Goal: Task Accomplishment & Management: Manage account settings

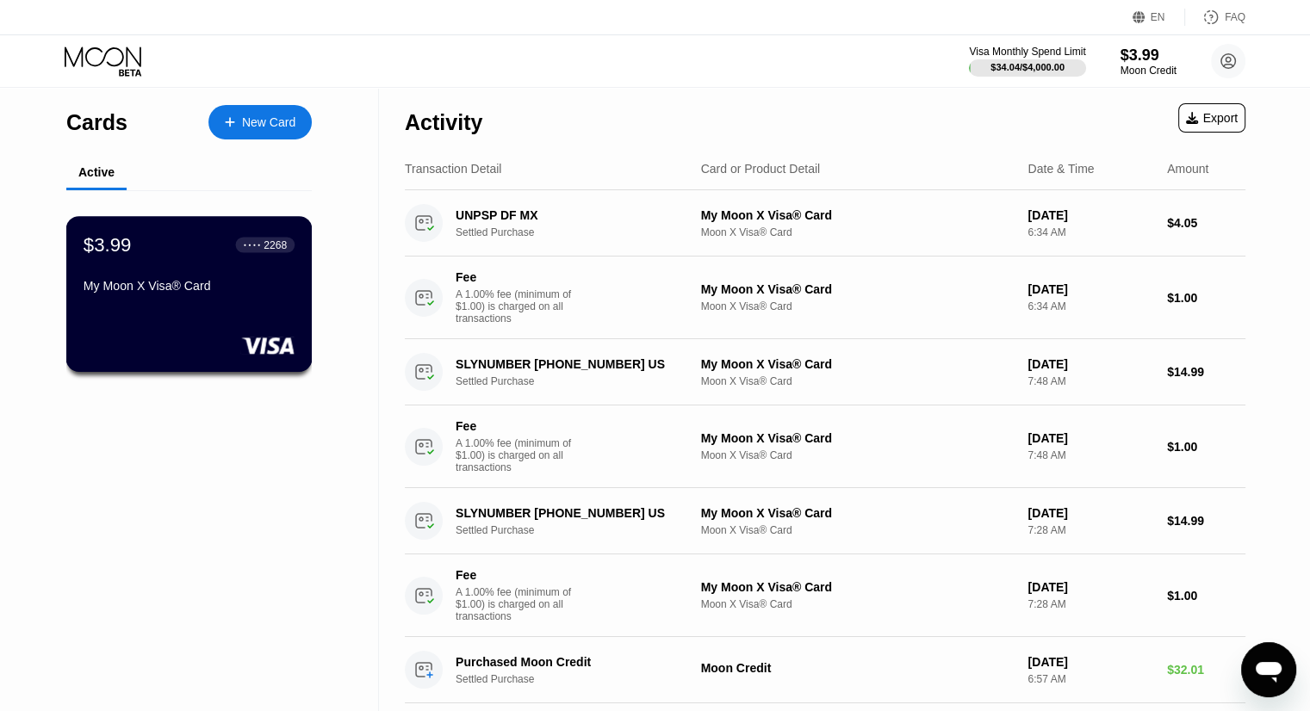
click at [191, 338] on div at bounding box center [189, 345] width 211 height 17
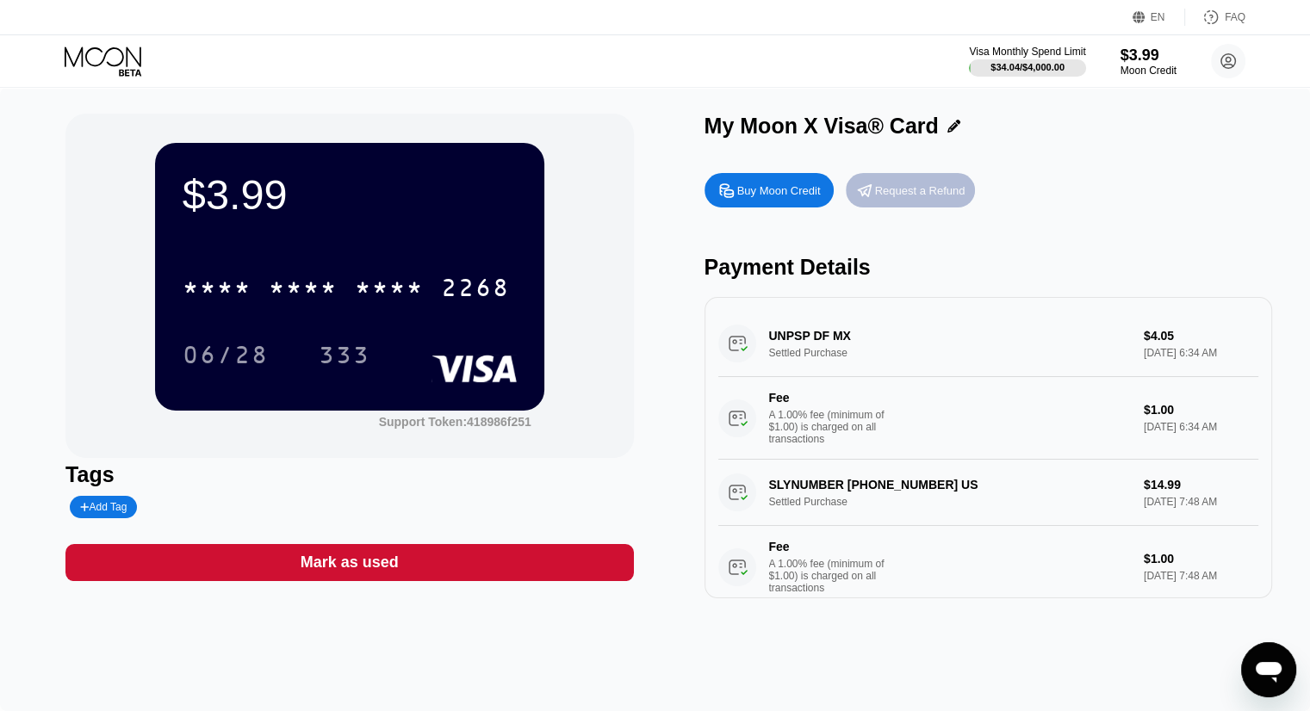
click at [943, 193] on div "Request a Refund" at bounding box center [920, 190] width 90 height 15
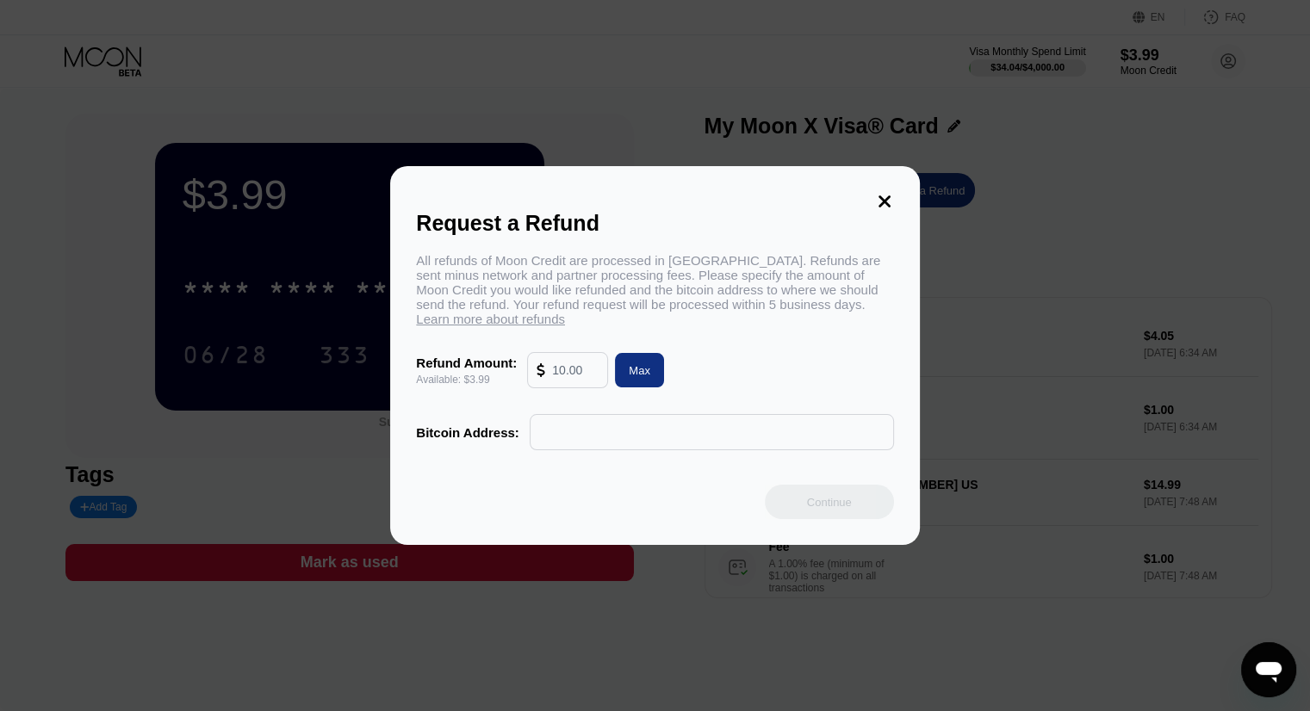
click at [882, 193] on icon at bounding box center [884, 201] width 19 height 19
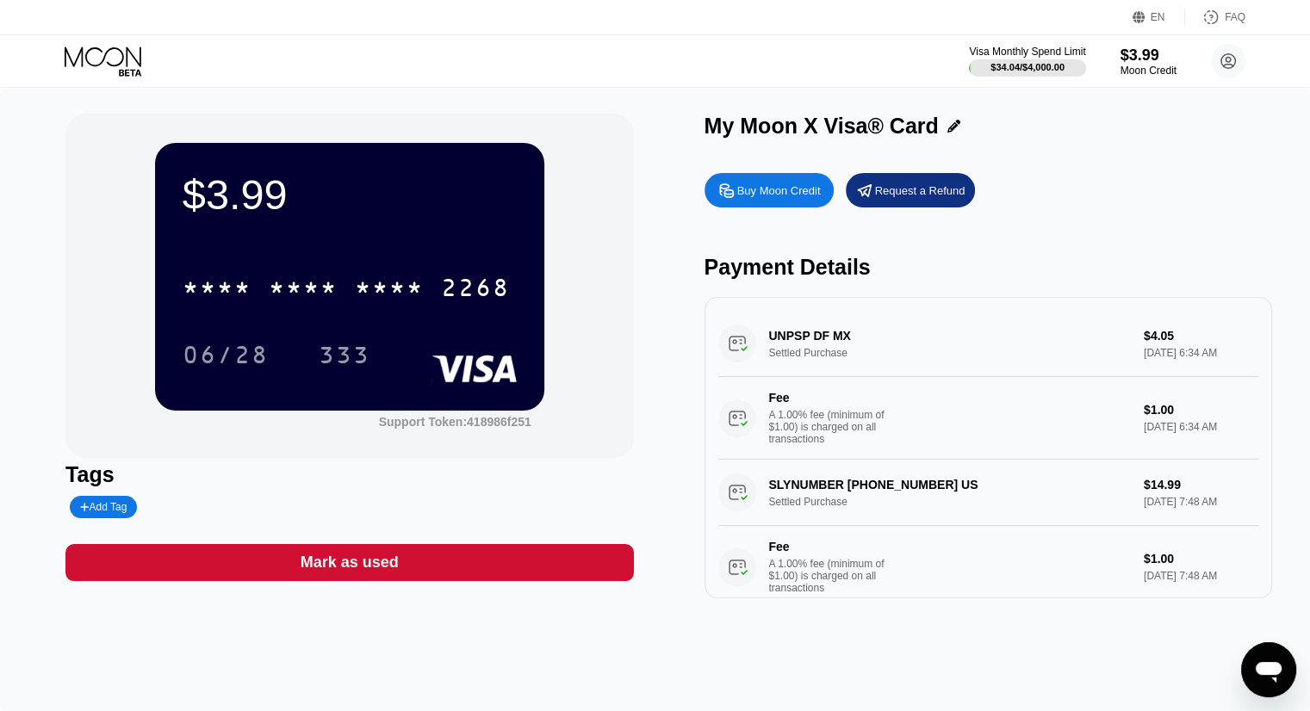
click at [454, 245] on div "$3.99 * * * * * * * * * * * * 2268 06/28 333" at bounding box center [349, 276] width 389 height 267
click at [966, 334] on div "UNPSP DF MX Settled Purchase $4.05 [DATE] 6:34 AM Fee A 1.00% fee (minimum of $…" at bounding box center [988, 385] width 540 height 149
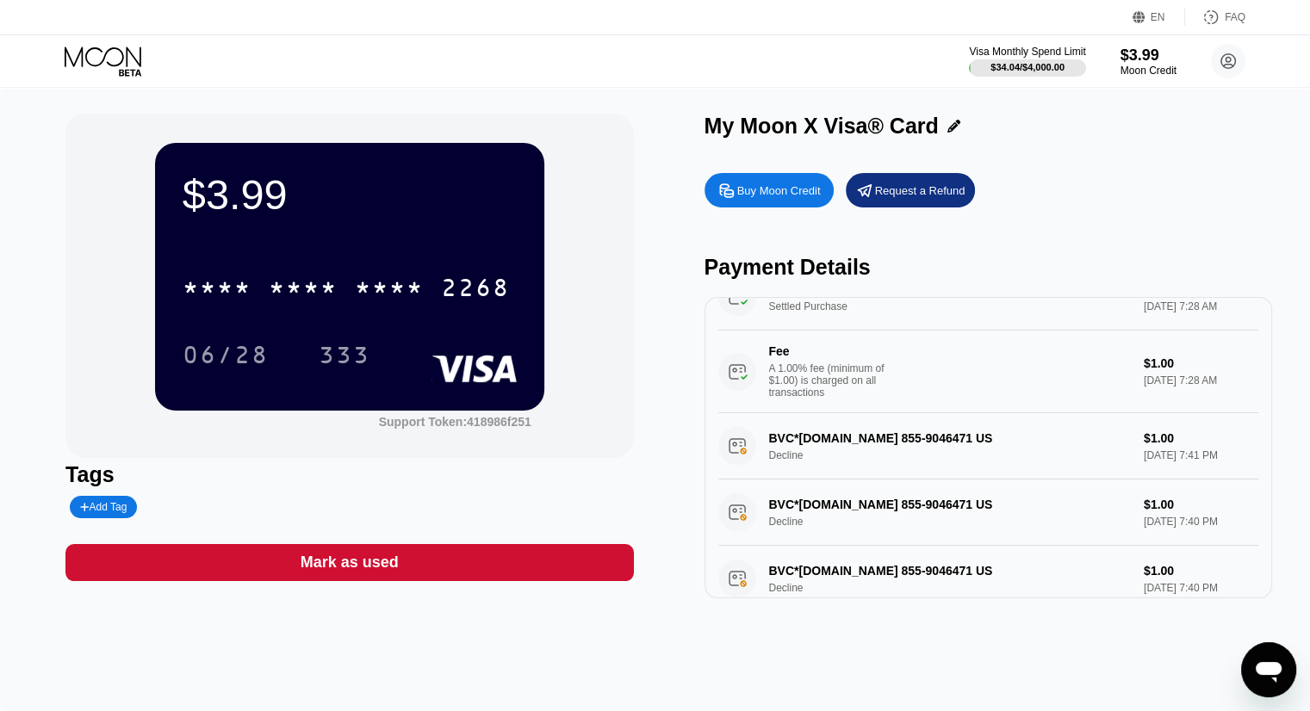
click at [1025, 78] on div "Visa Monthly Spend Limit $34.04 / $4,000.00 $3.99 Moon Credit [PERSON_NAME] [PE…" at bounding box center [1107, 61] width 276 height 34
click at [1132, 60] on div "$3.99" at bounding box center [1149, 55] width 58 height 18
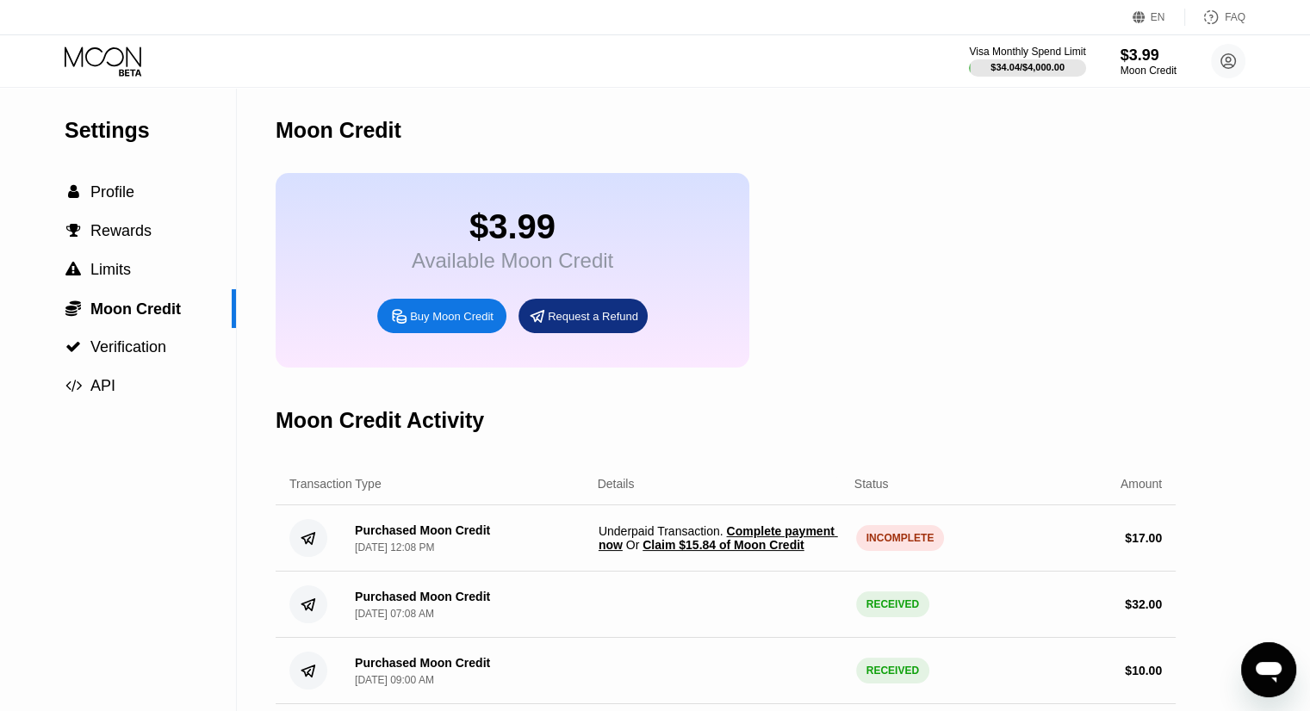
scroll to position [172, 0]
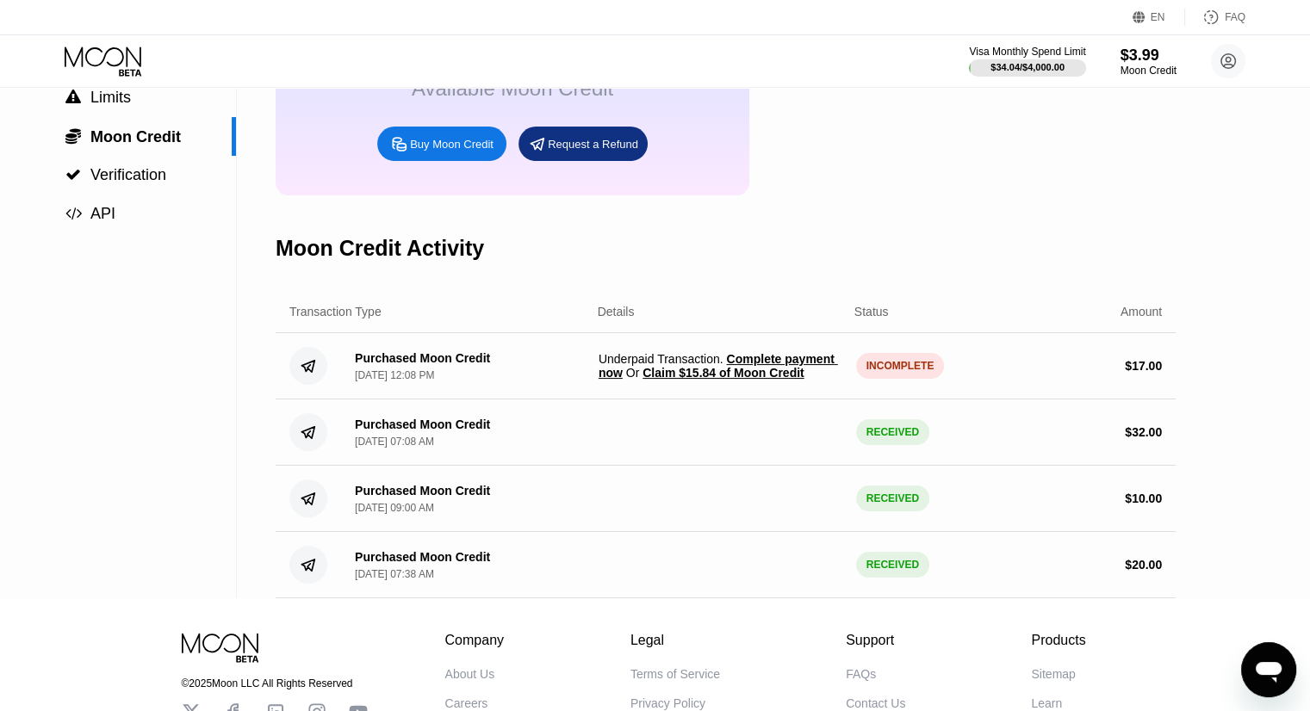
click at [712, 380] on span "Underpaid Transaction . Complete payment now Or Claim $15.84 of Moon Credit" at bounding box center [721, 366] width 244 height 28
drag, startPoint x: 771, startPoint y: 399, endPoint x: 644, endPoint y: 400, distance: 126.6
click at [644, 380] on span "Underpaid Transaction . Complete payment now Or Claim $15.84 of Moon Credit" at bounding box center [721, 366] width 244 height 28
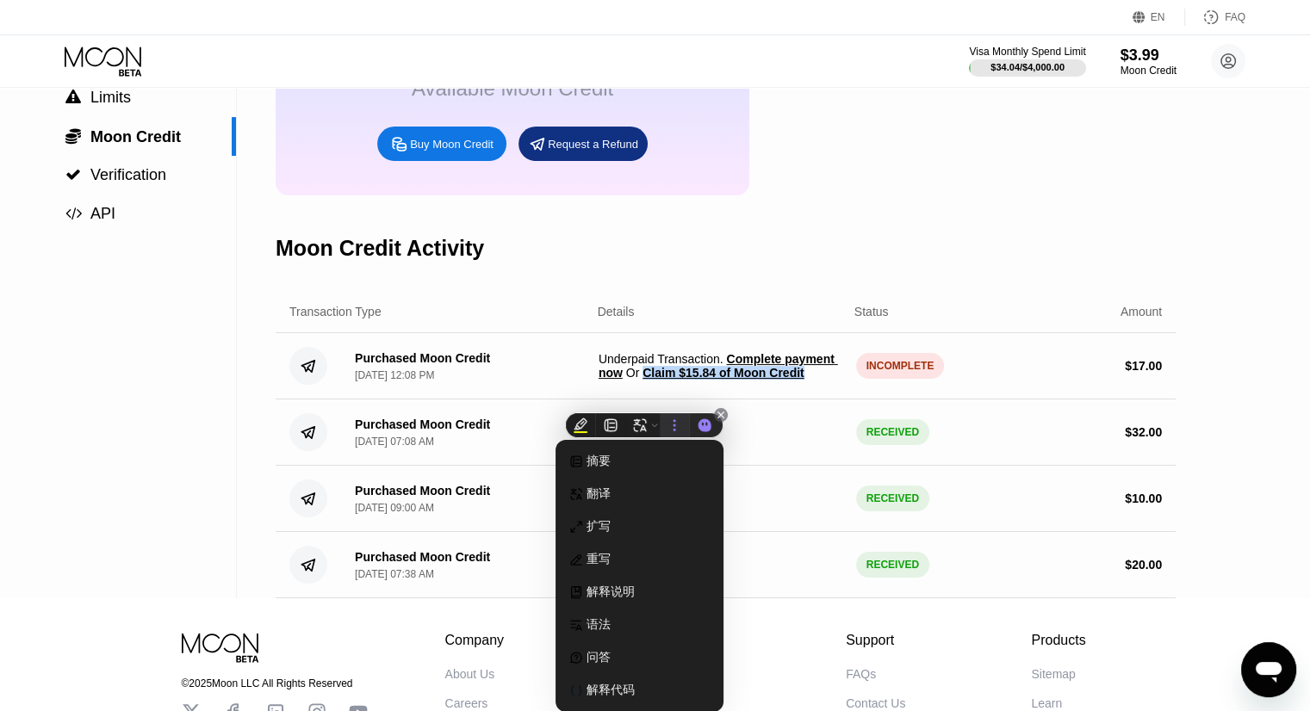
copy span "Claim $15.84 of Moon Credit"
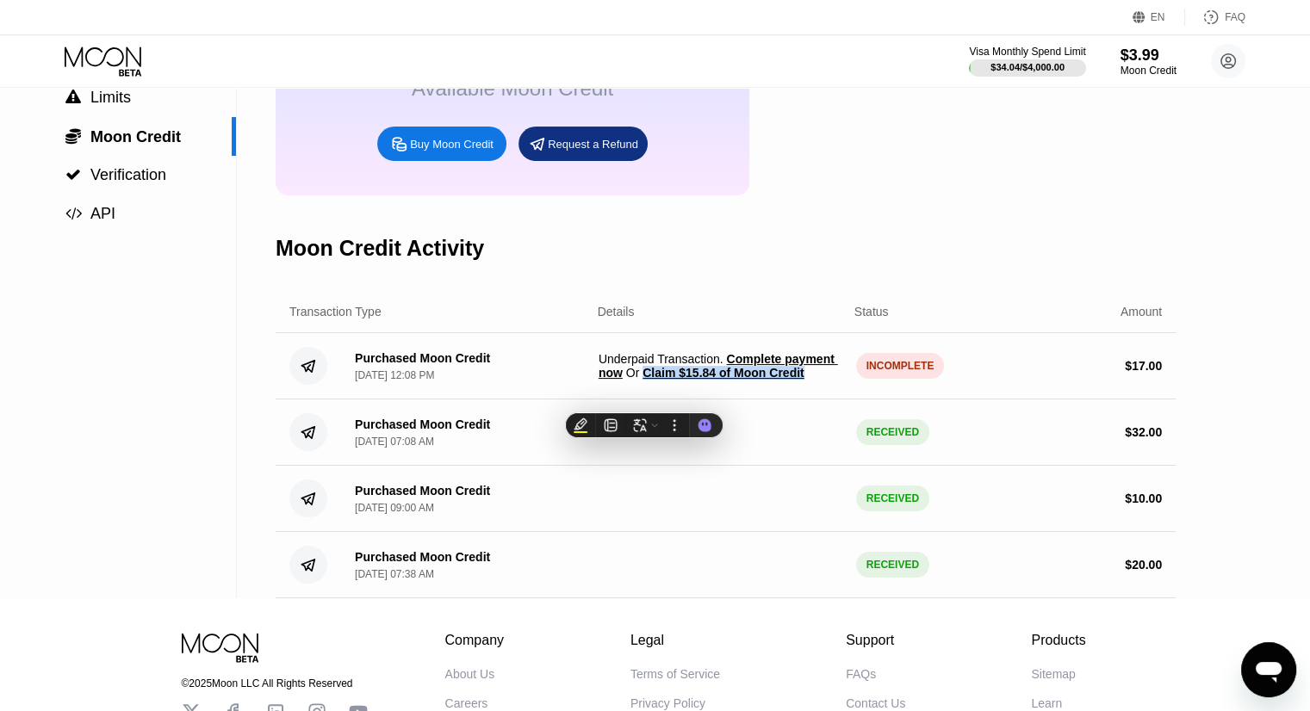
click at [737, 380] on span "Claim $15.84 of Moon Credit" at bounding box center [722, 373] width 161 height 14
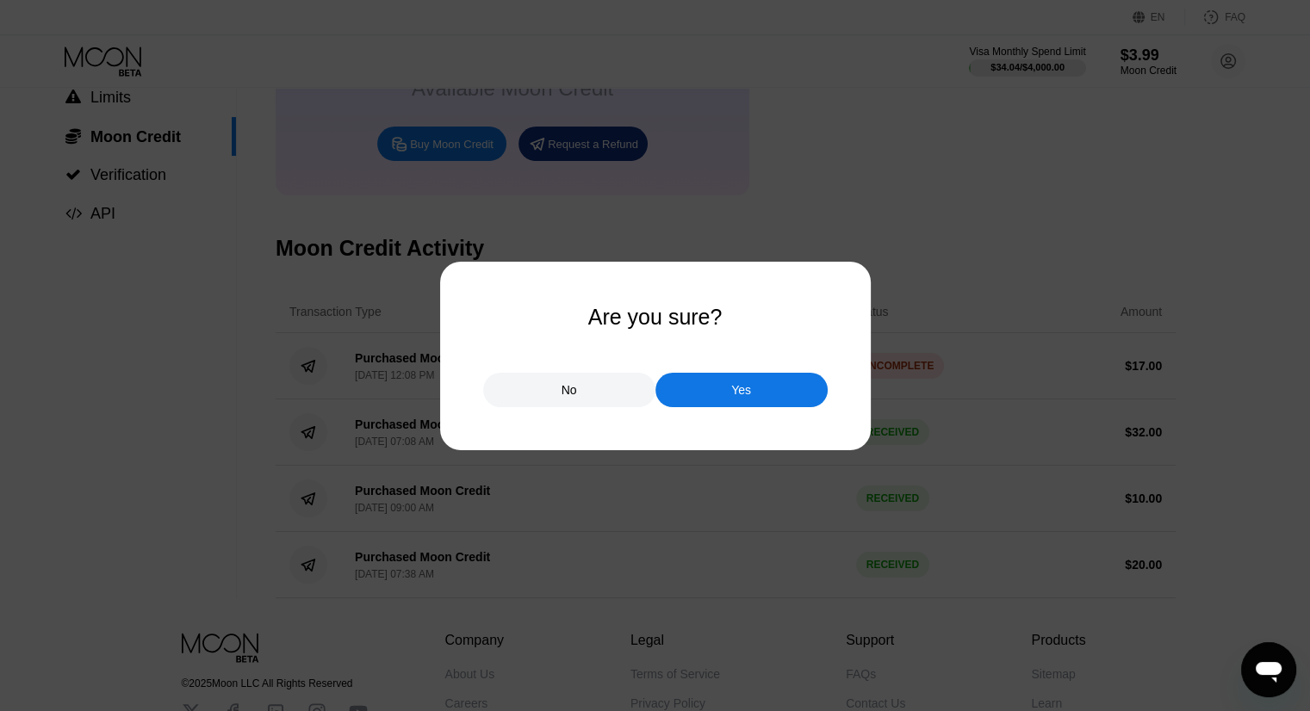
click at [1065, 242] on div at bounding box center [661, 355] width 1323 height 711
click at [543, 400] on div "No" at bounding box center [569, 390] width 172 height 34
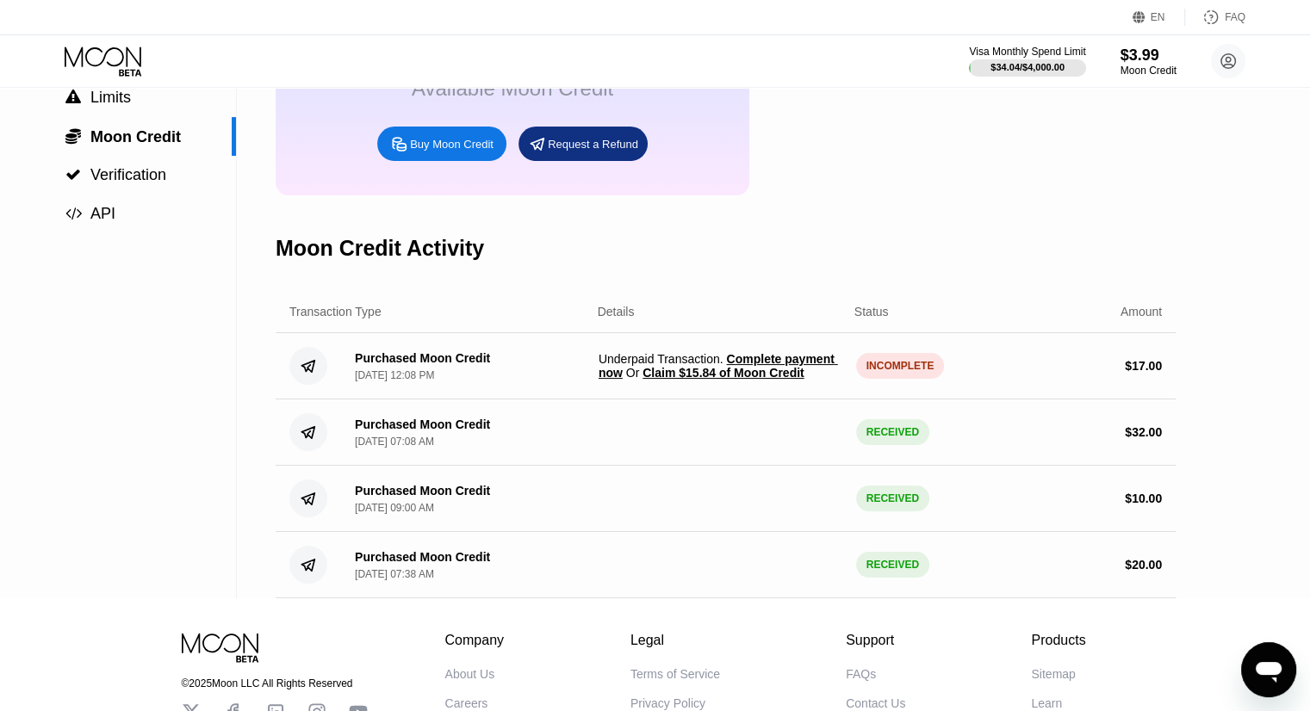
click at [770, 380] on span "Claim $15.84 of Moon Credit" at bounding box center [722, 373] width 161 height 14
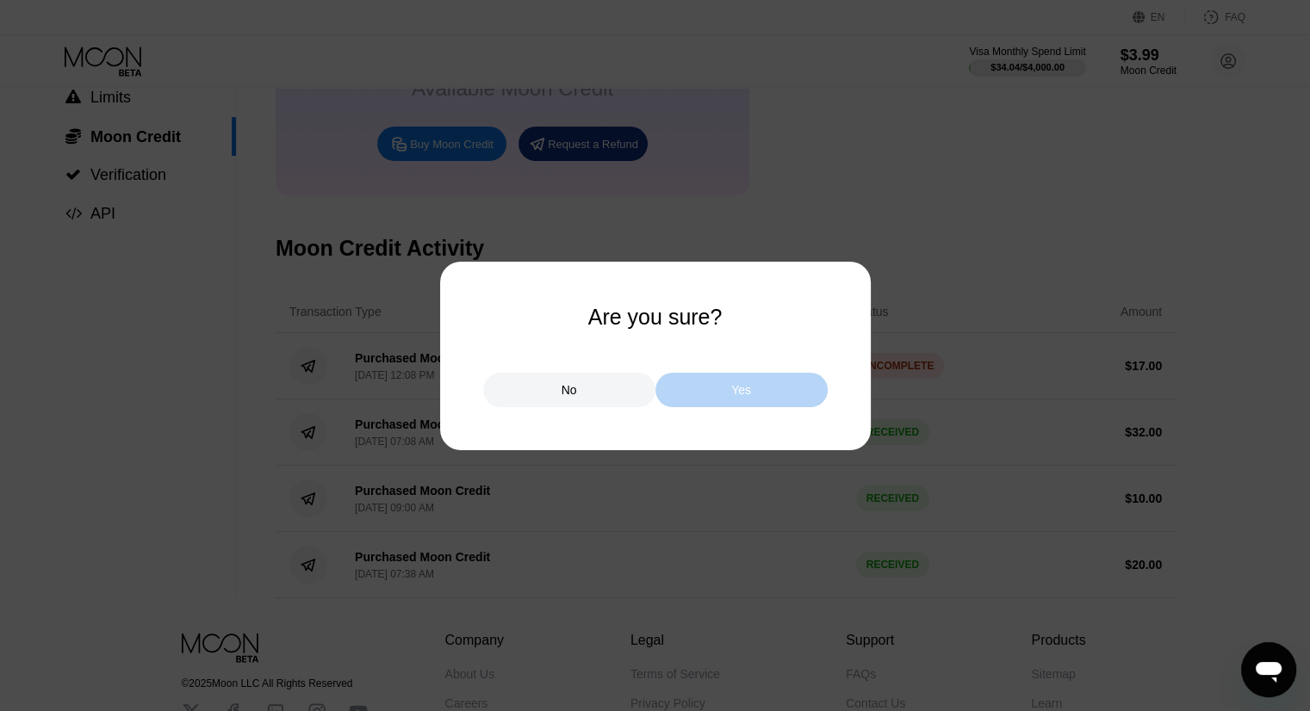
click at [708, 388] on div "Yes" at bounding box center [741, 390] width 172 height 34
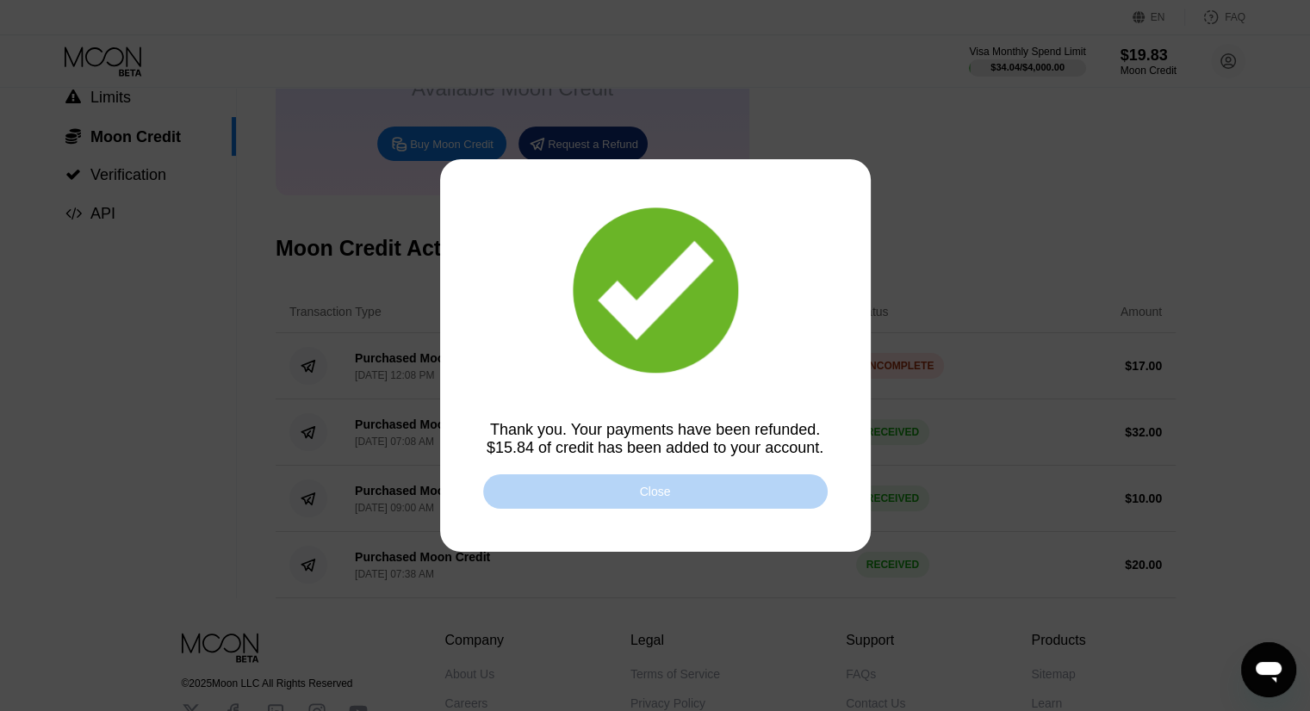
click at [712, 509] on div "Close" at bounding box center [655, 492] width 344 height 34
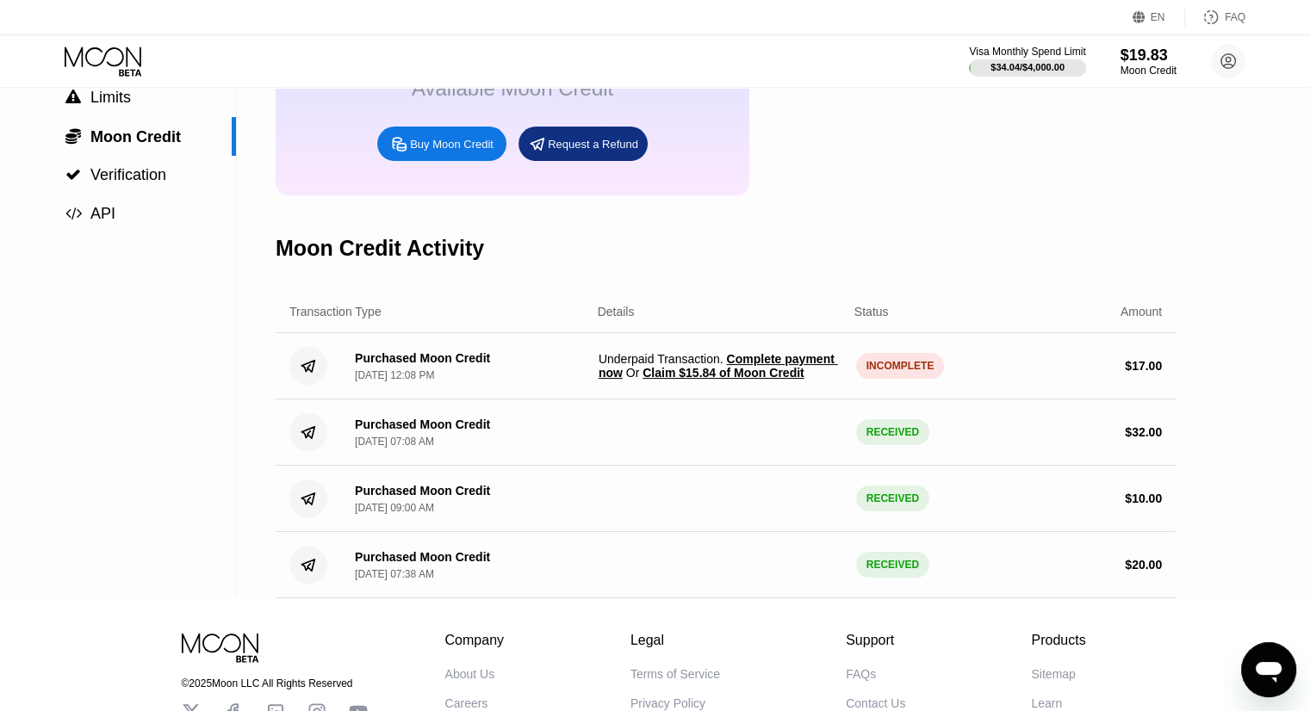
click at [1011, 141] on div "$19.83 Available Moon Credit Buy Moon Credit Request a Refund" at bounding box center [726, 98] width 900 height 195
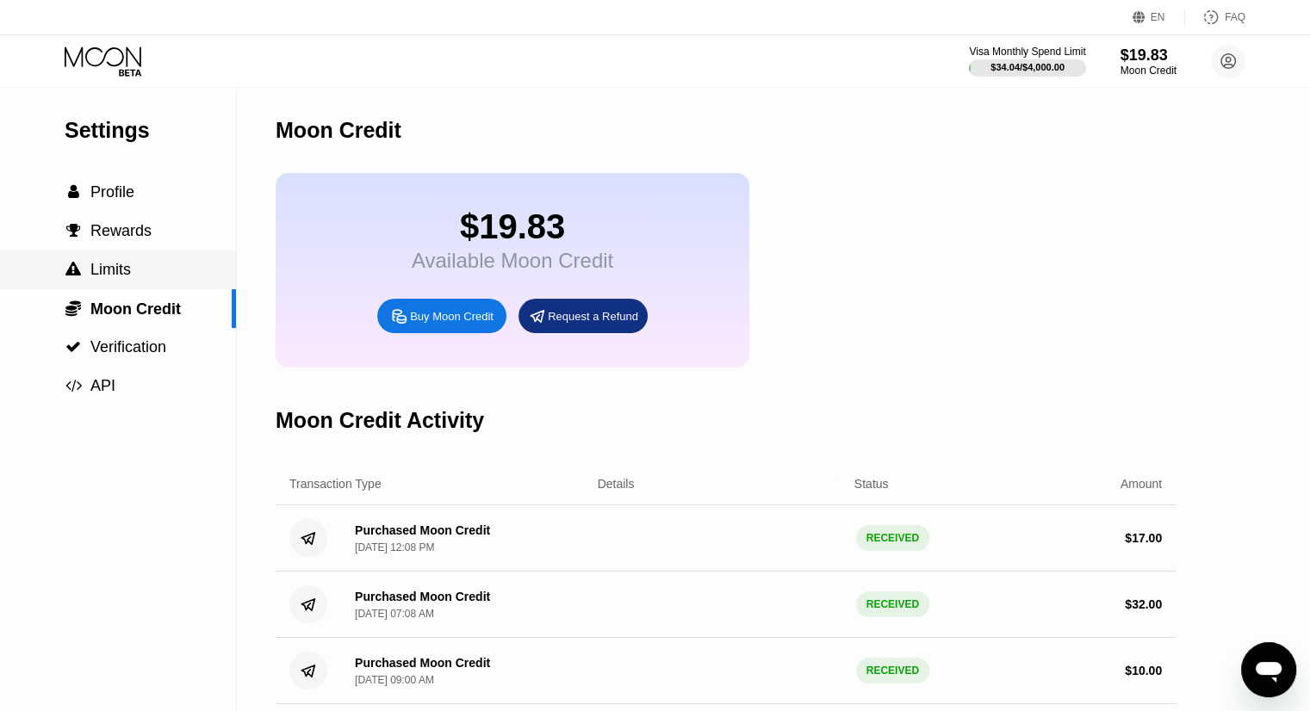
click at [140, 269] on div " Limits" at bounding box center [118, 270] width 236 height 18
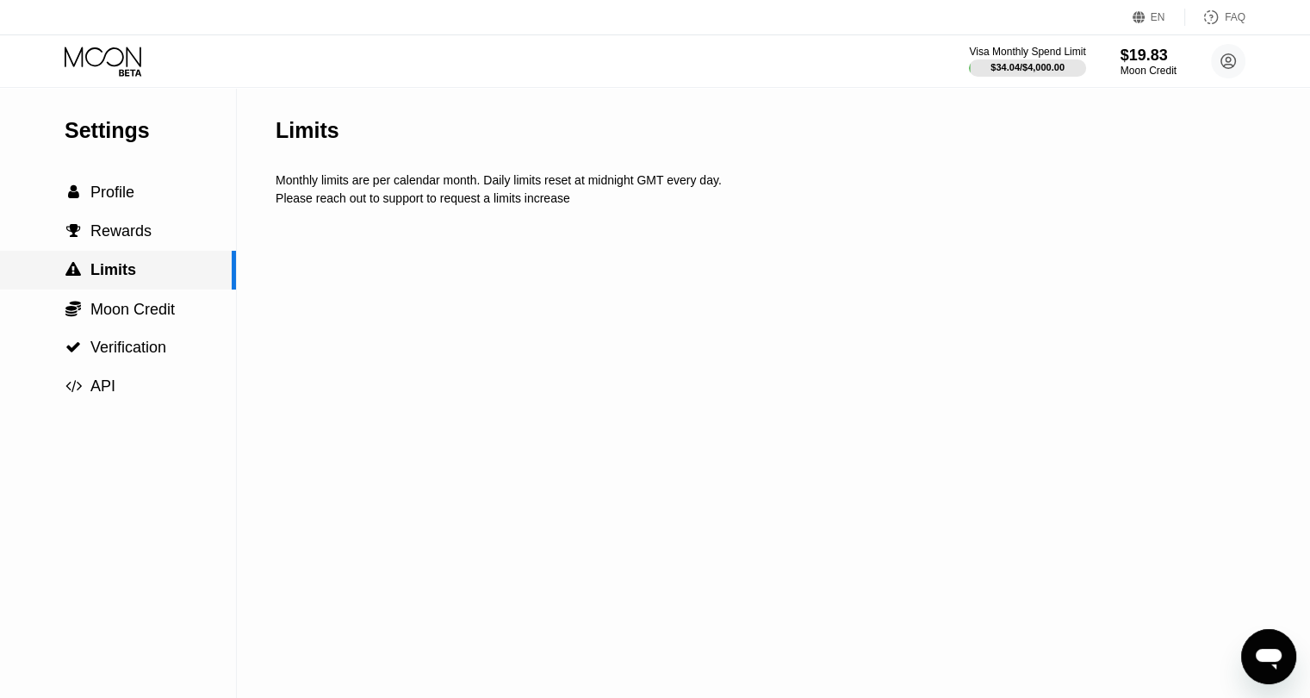
click at [143, 263] on div " Limits" at bounding box center [118, 270] width 236 height 39
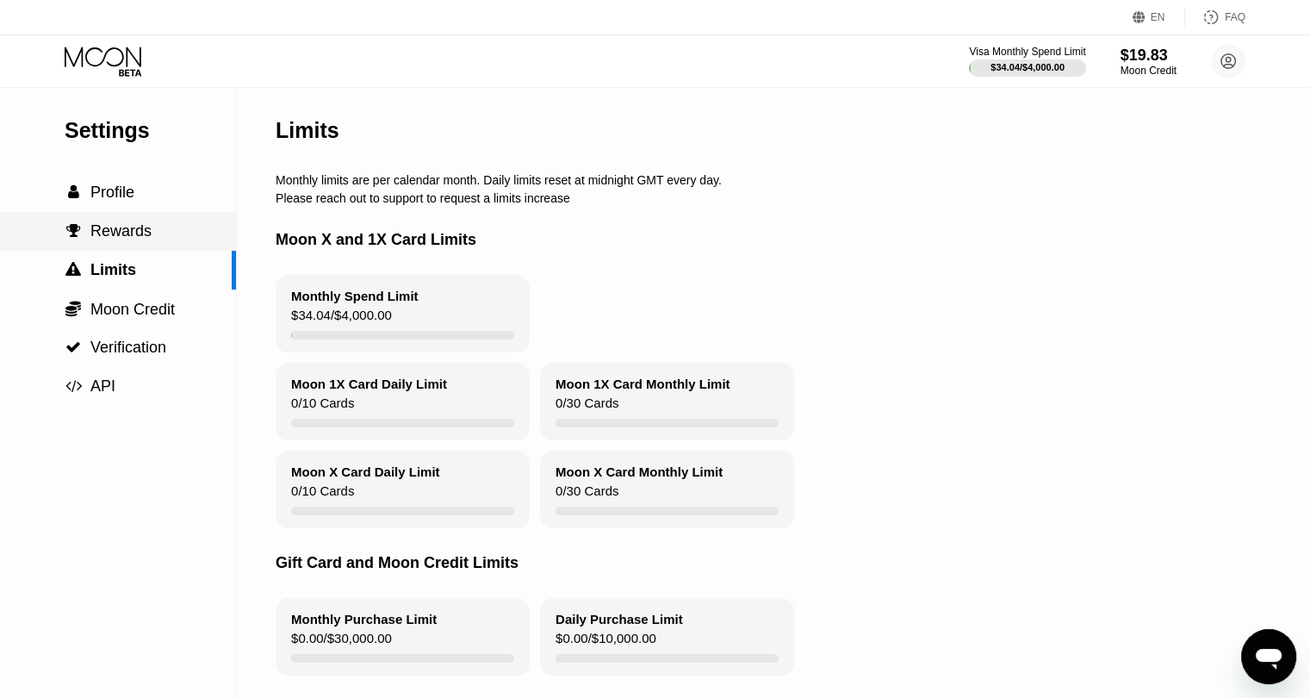
click at [172, 225] on div " Rewards" at bounding box center [118, 231] width 236 height 39
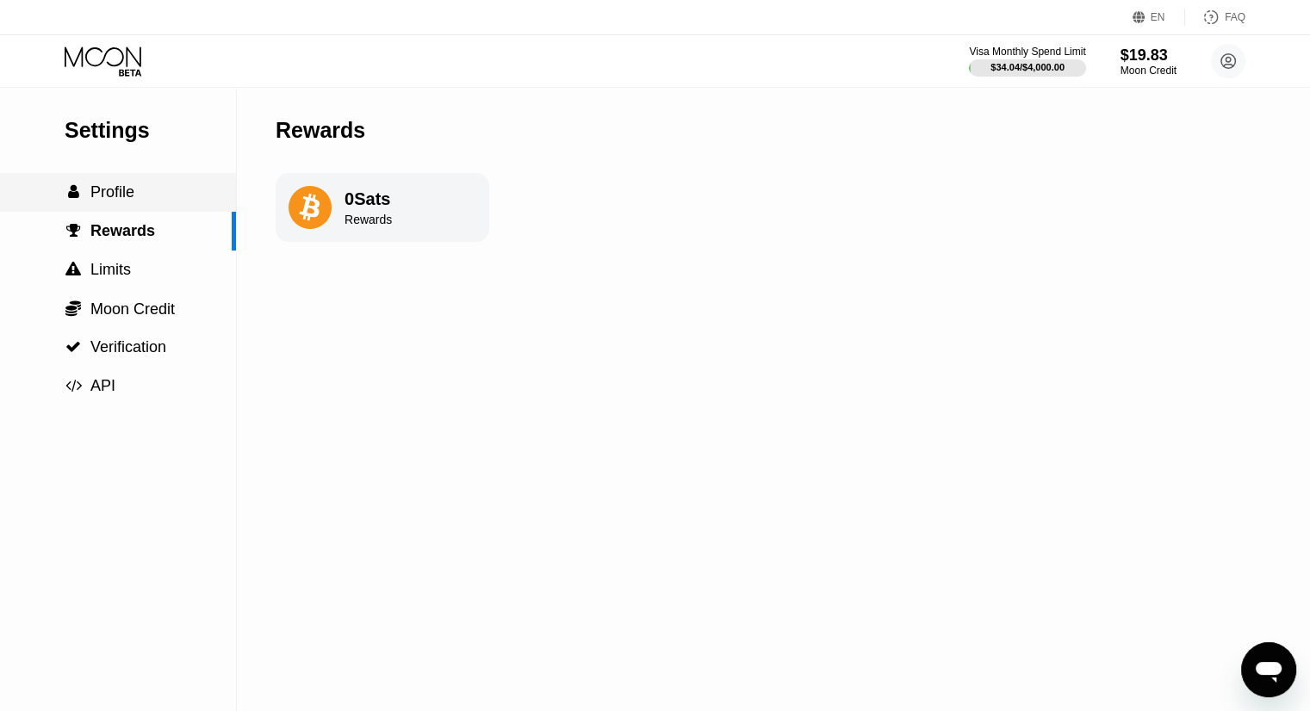
click at [170, 188] on div " Profile" at bounding box center [118, 192] width 236 height 18
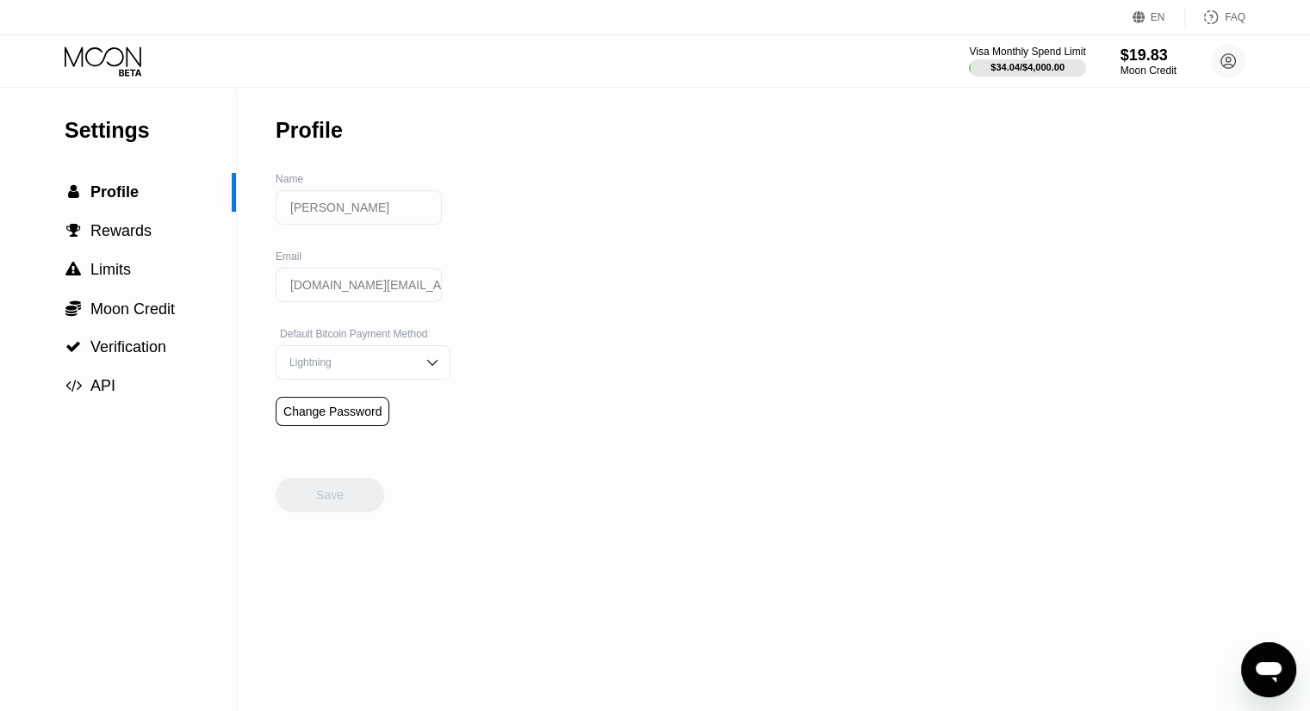
click at [362, 208] on input "[PERSON_NAME]" at bounding box center [359, 207] width 166 height 34
click at [169, 224] on div " Rewards" at bounding box center [118, 231] width 236 height 39
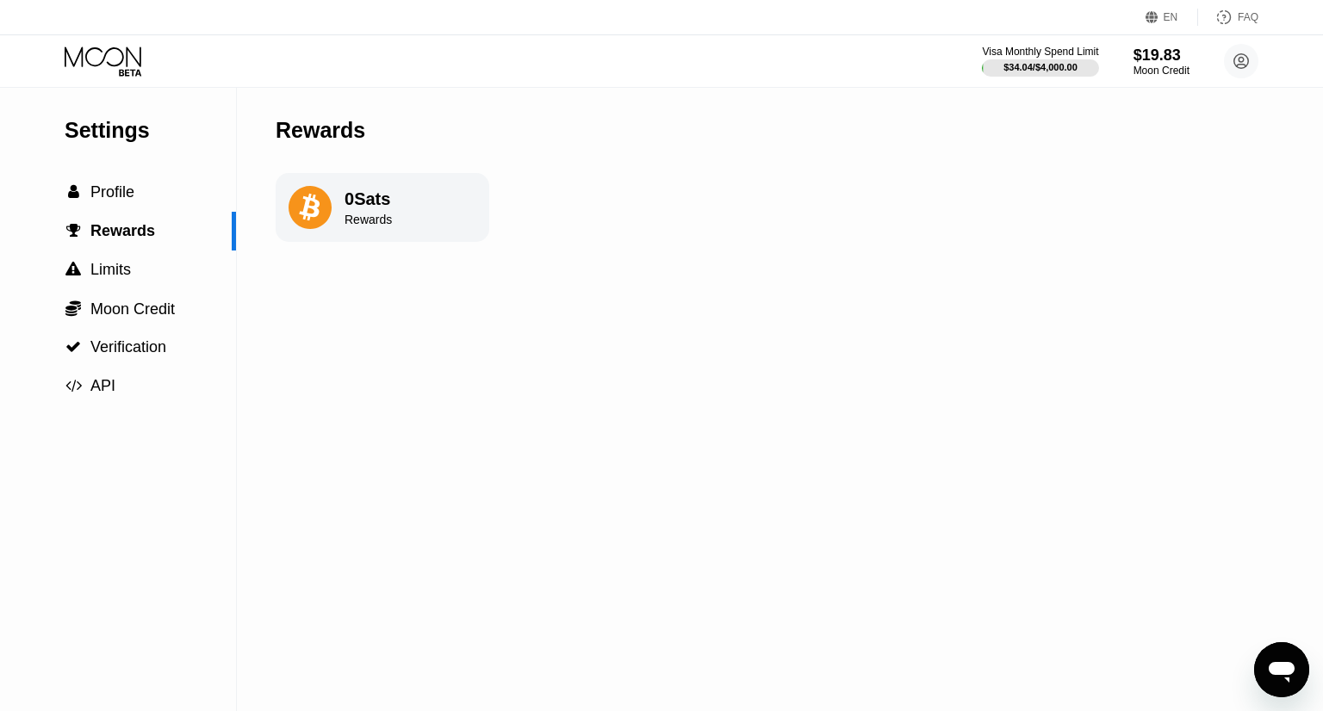
click at [386, 226] on div "Rewards" at bounding box center [367, 220] width 47 height 14
click at [307, 217] on icon at bounding box center [309, 208] width 21 height 28
click at [114, 316] on span "Moon Credit" at bounding box center [132, 309] width 84 height 17
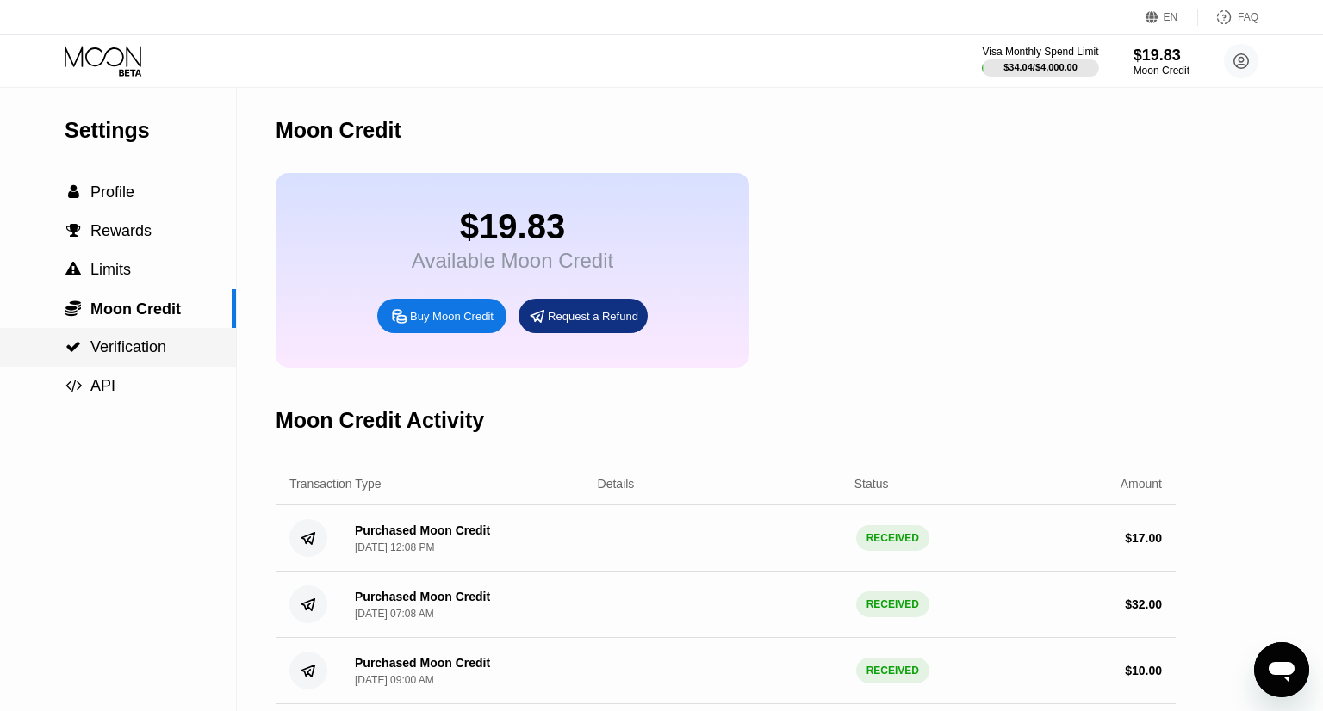
click at [148, 356] on span "Verification" at bounding box center [128, 346] width 76 height 17
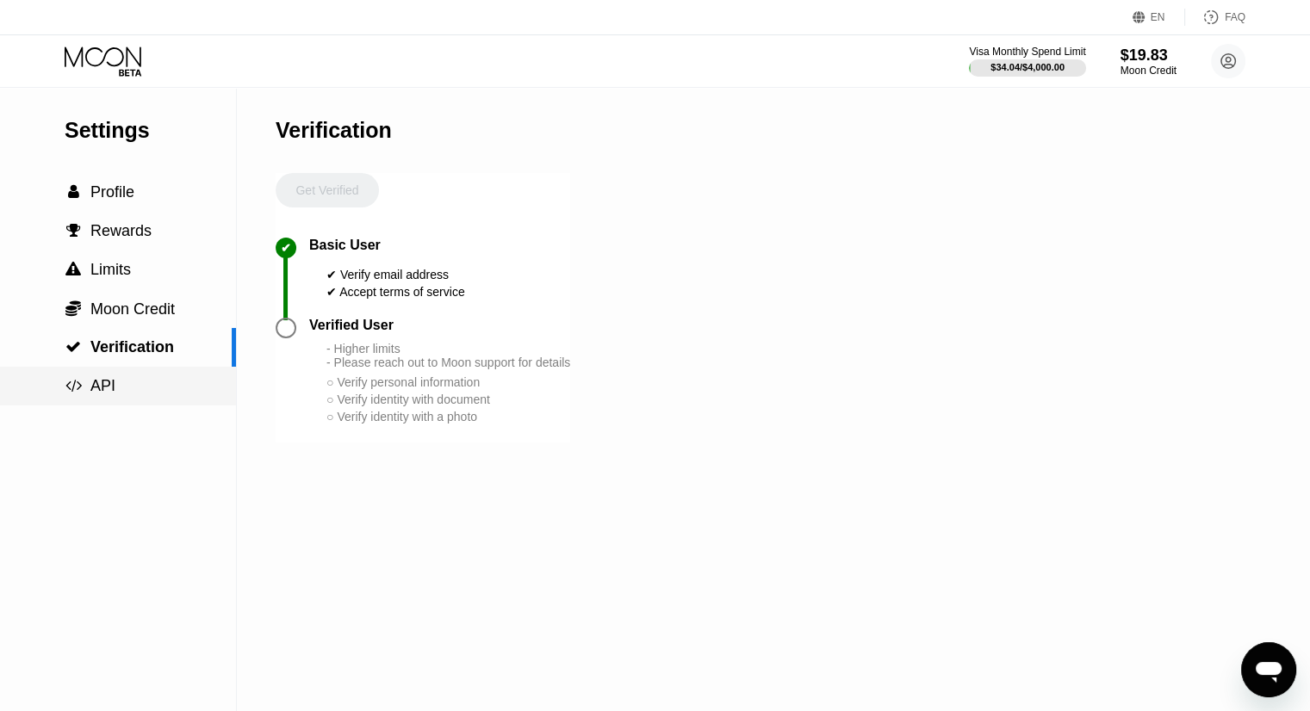
click at [121, 376] on div " API" at bounding box center [118, 386] width 236 height 39
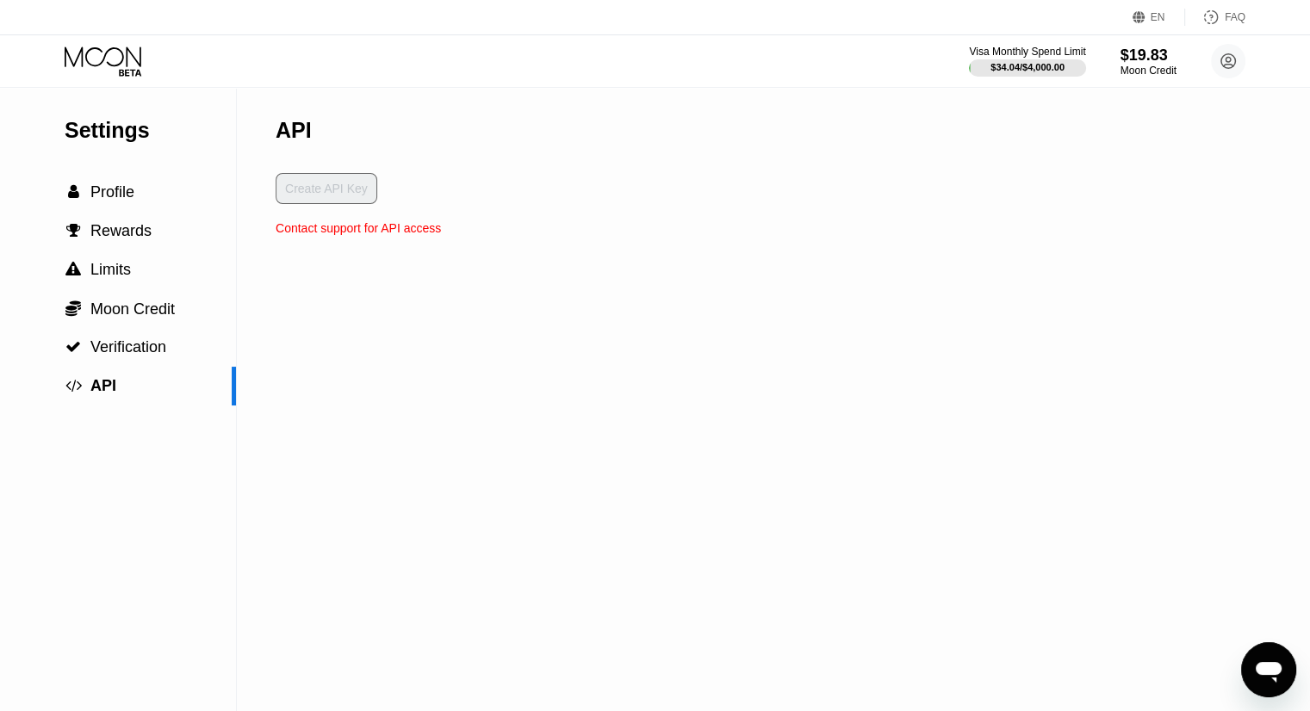
click at [338, 197] on div "Create API Key" at bounding box center [358, 197] width 165 height 48
click at [152, 180] on div " Profile" at bounding box center [118, 192] width 236 height 39
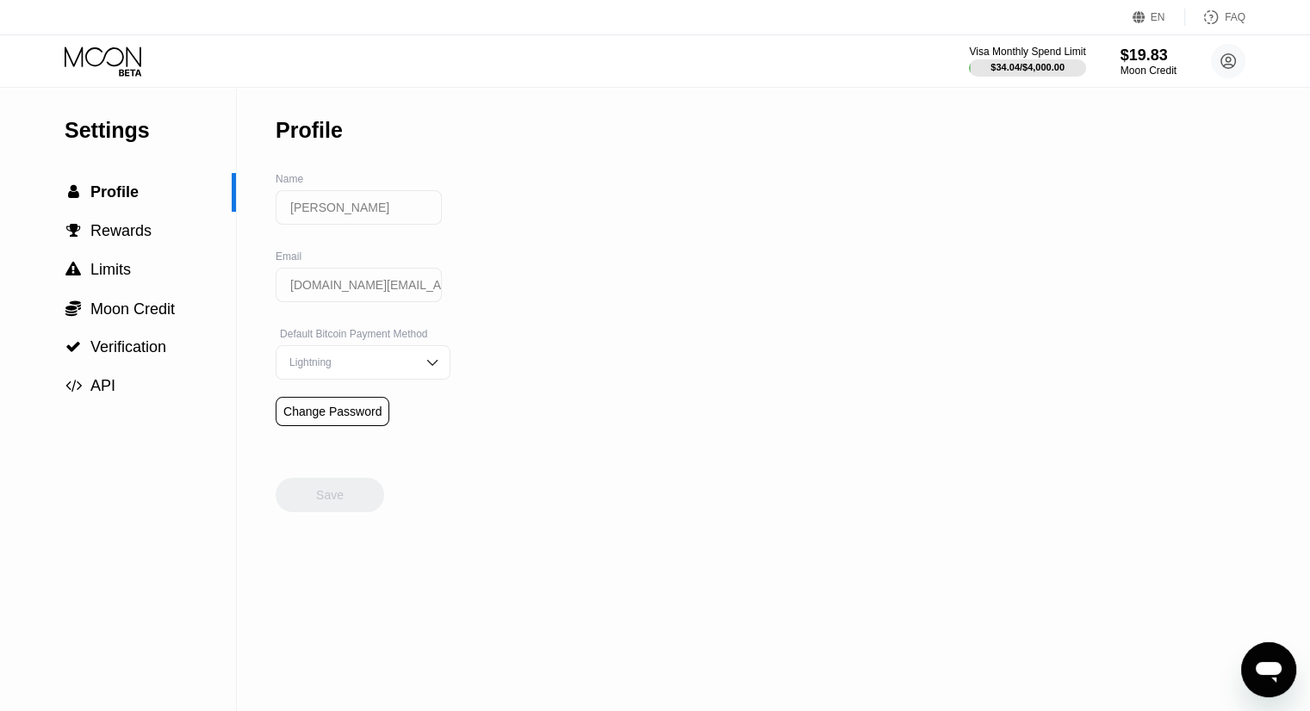
click at [1145, 19] on icon at bounding box center [1138, 17] width 13 height 13
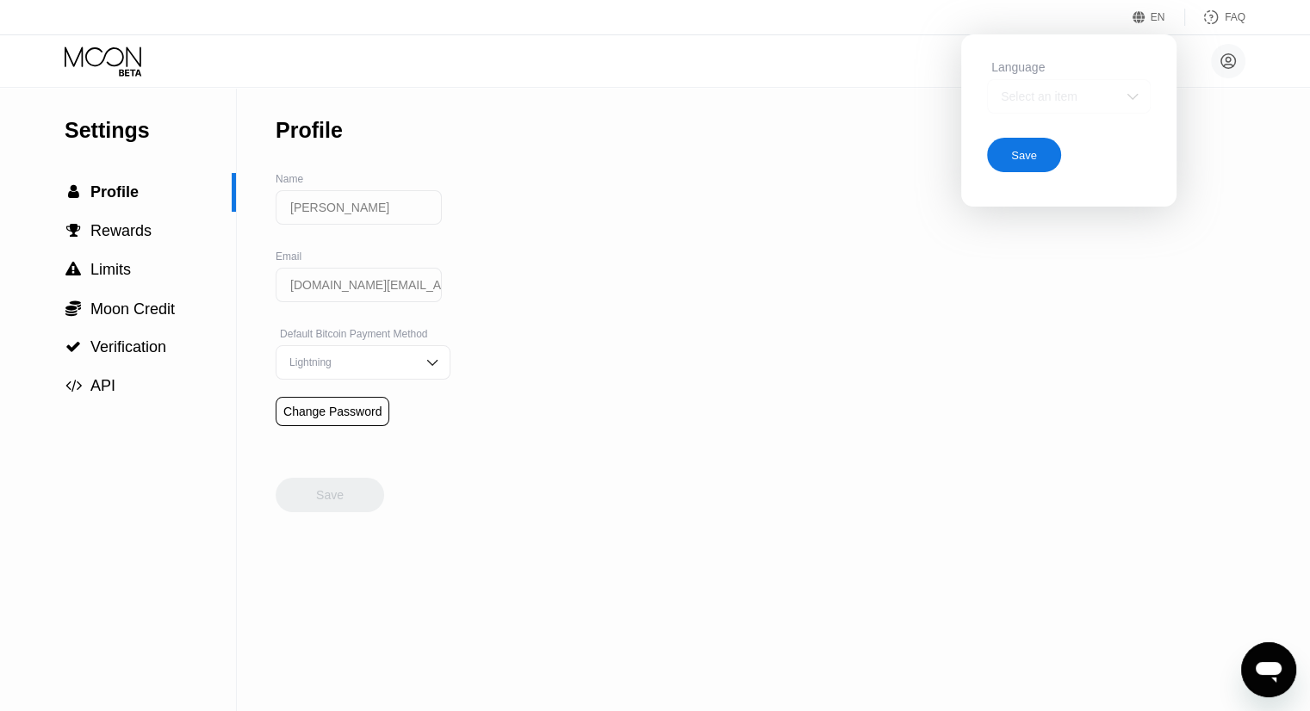
click at [1059, 114] on div "Select an item" at bounding box center [1069, 96] width 164 height 34
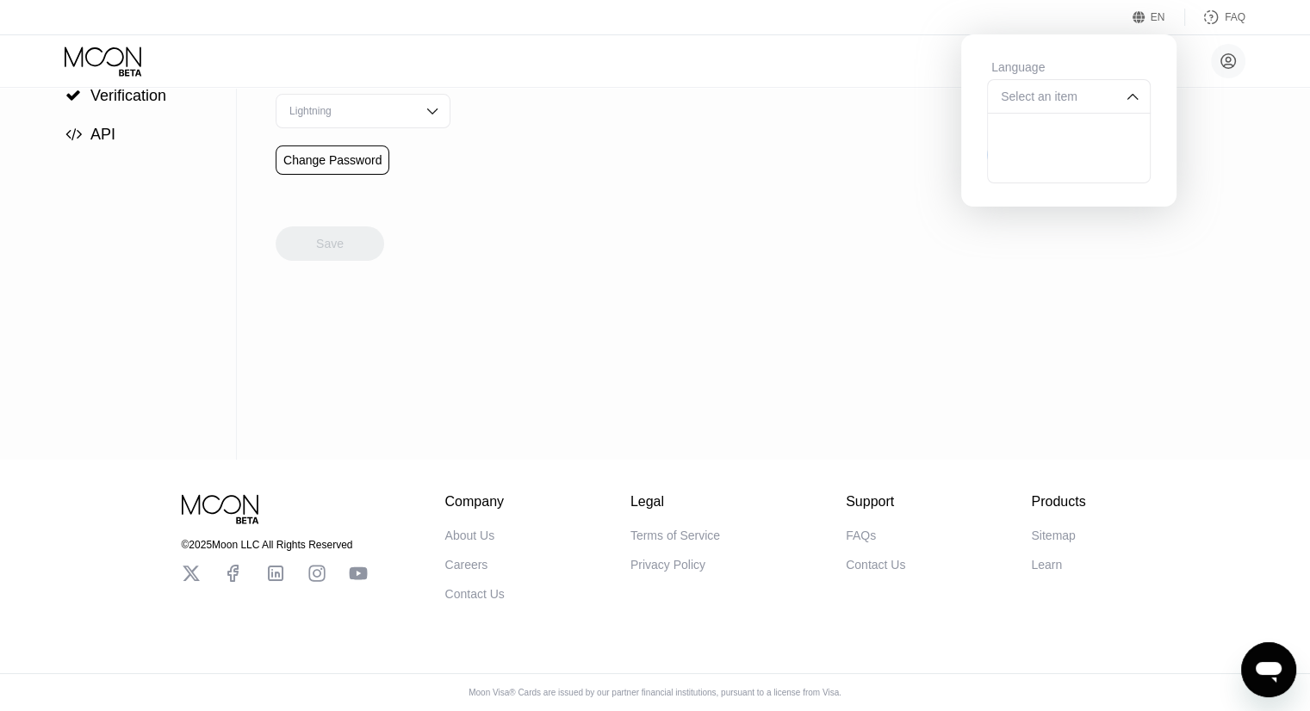
scroll to position [262, 0]
click at [1071, 159] on div at bounding box center [1069, 165] width 162 height 34
click at [1098, 108] on div at bounding box center [1069, 96] width 164 height 34
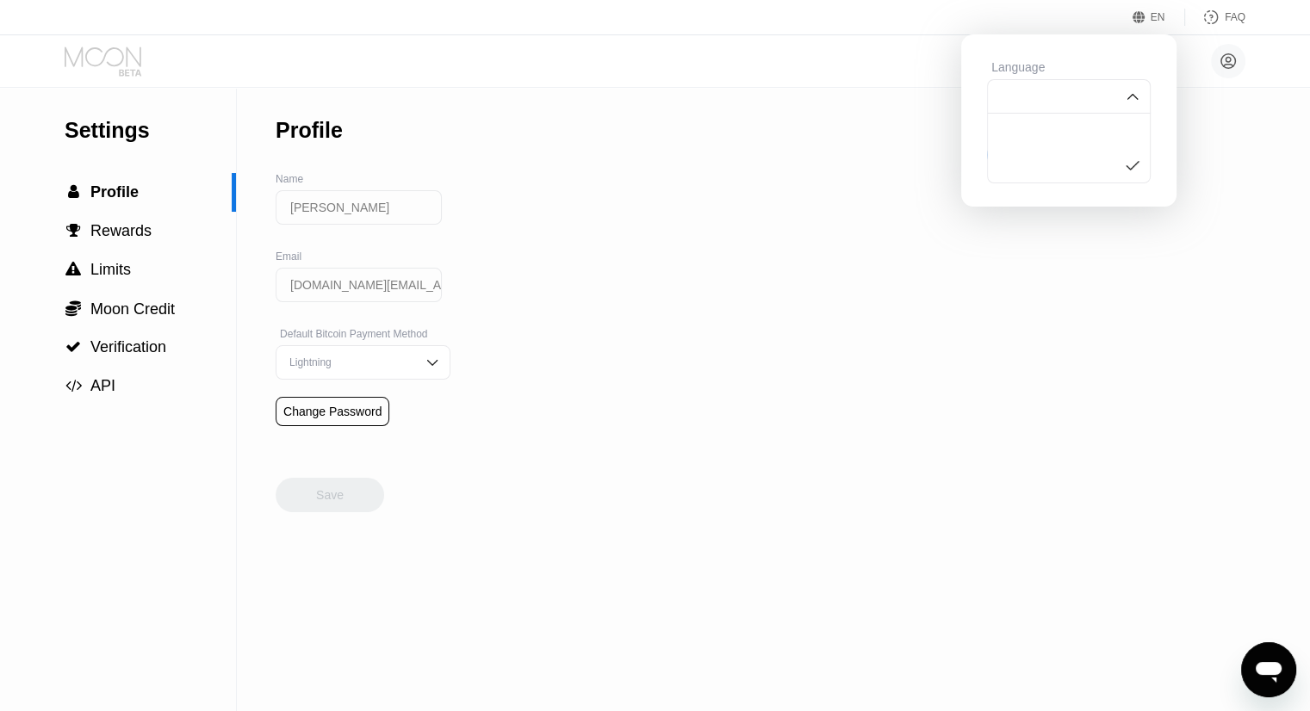
drag, startPoint x: 118, startPoint y: 54, endPoint x: 378, endPoint y: 59, distance: 260.1
click at [119, 54] on icon at bounding box center [105, 62] width 80 height 30
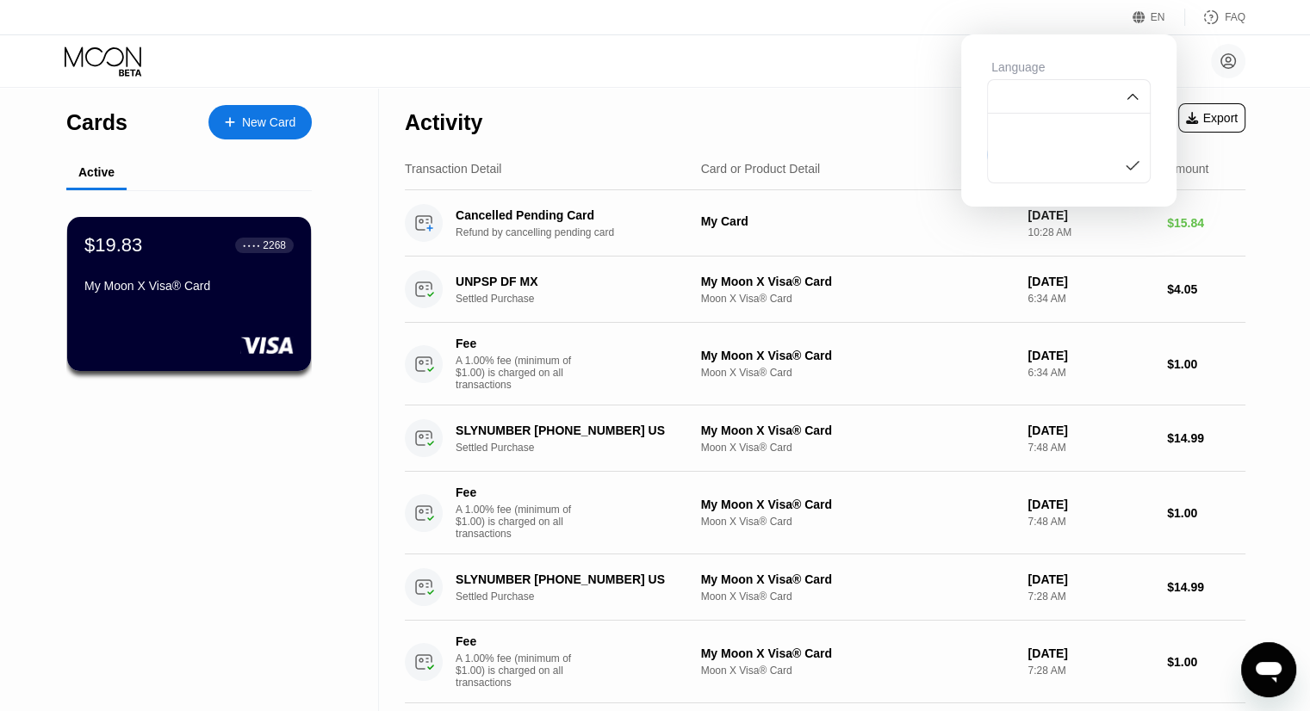
click at [458, 90] on div "Activity" at bounding box center [444, 118] width 78 height 60
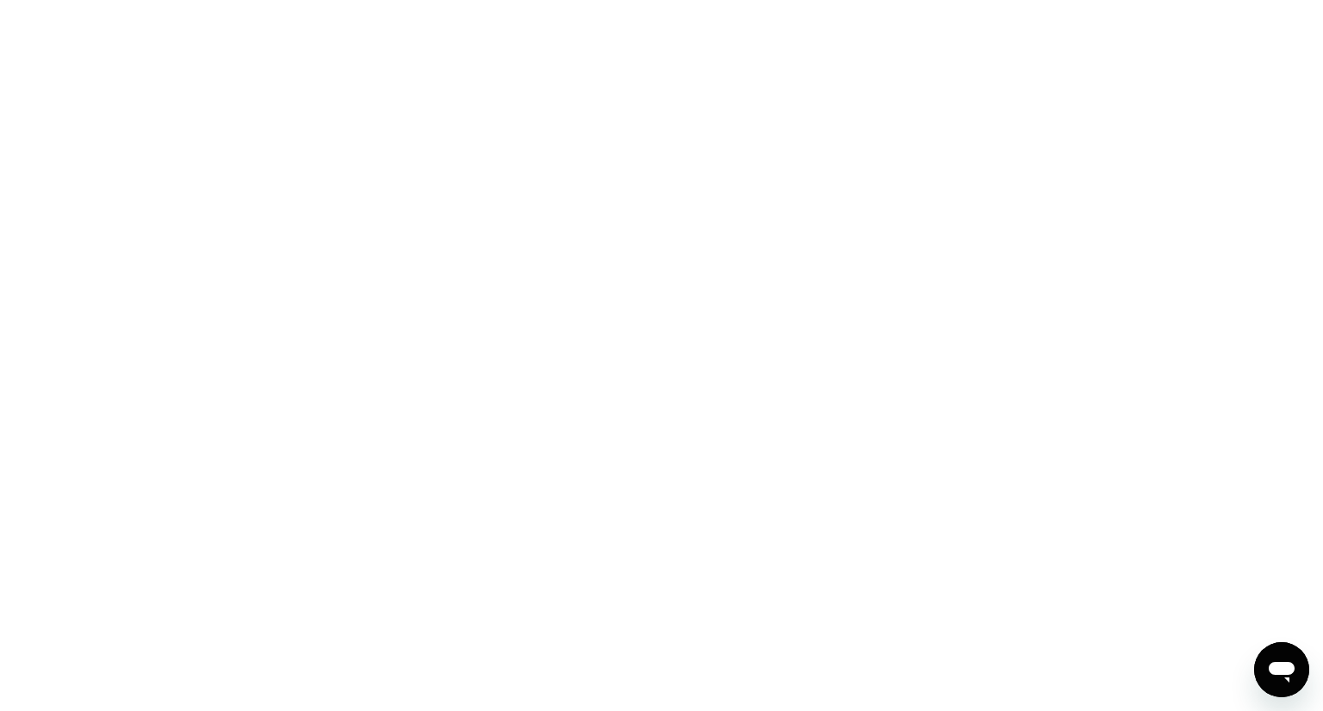
click at [1169, 80] on div at bounding box center [661, 355] width 1323 height 711
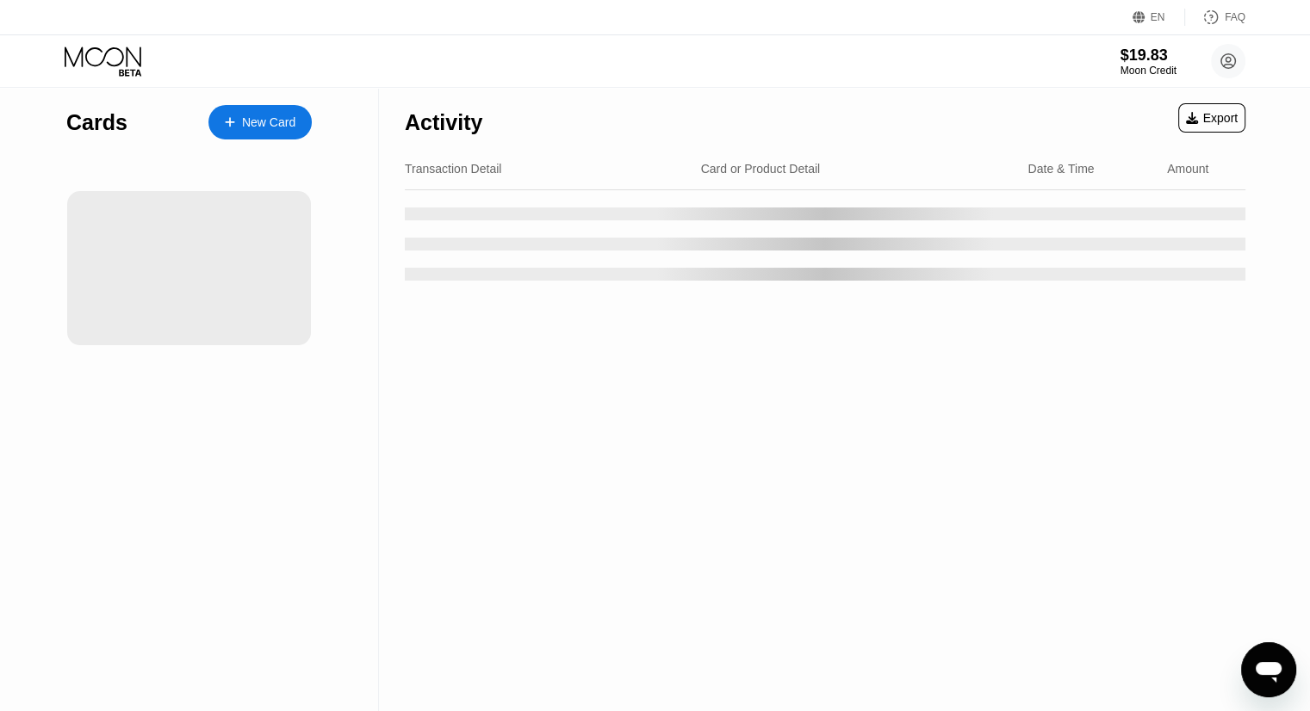
click at [1150, 16] on div "EN" at bounding box center [1140, 17] width 17 height 17
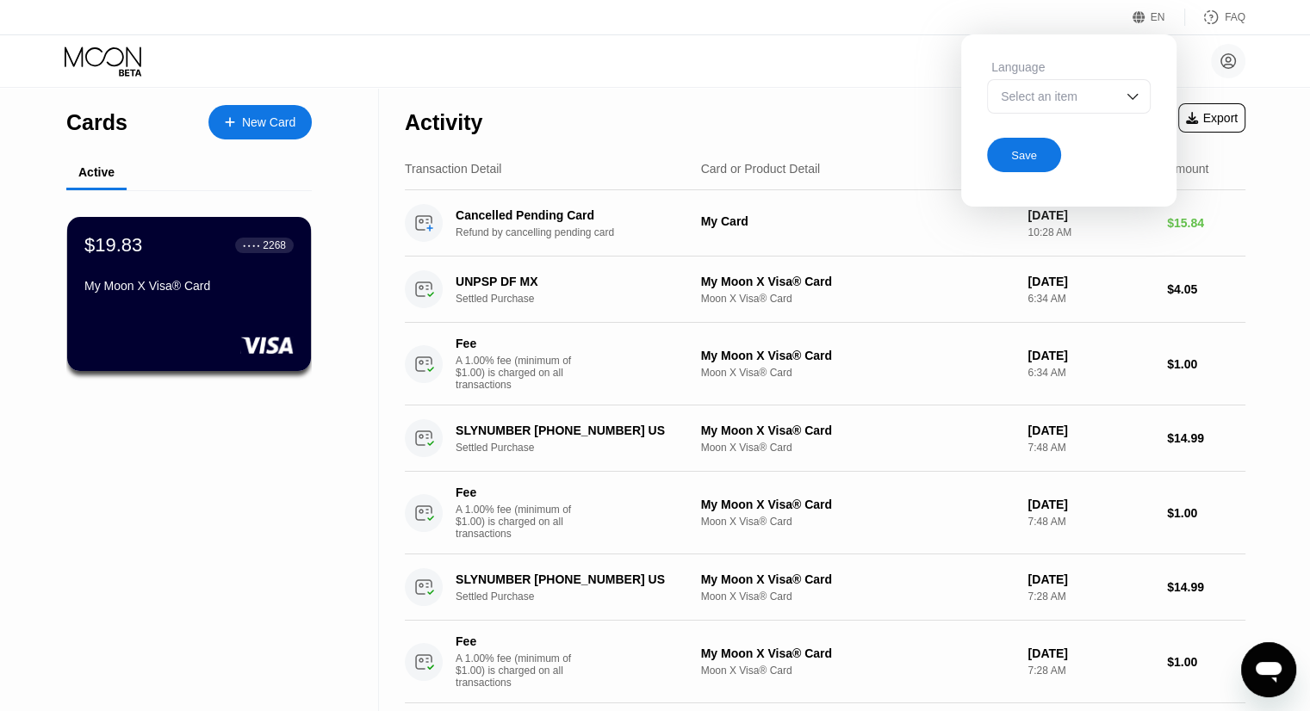
click at [1101, 109] on div "Select an item" at bounding box center [1069, 96] width 164 height 34
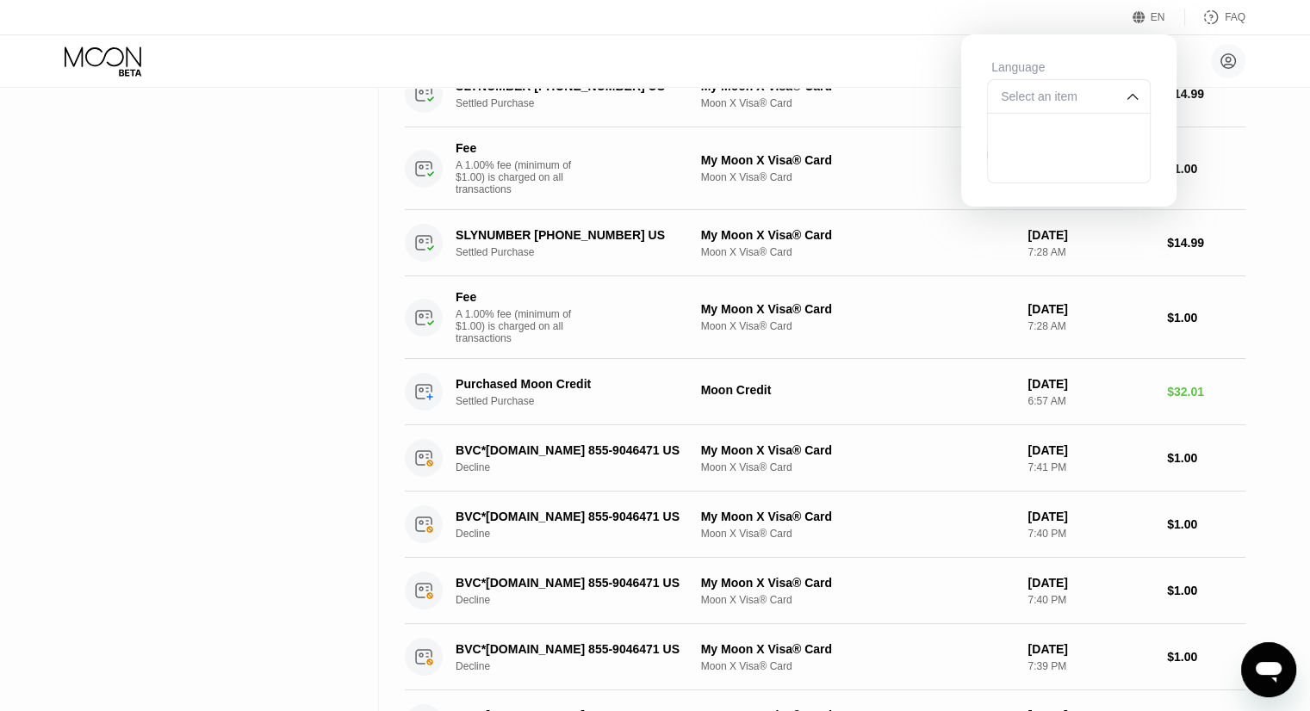
drag, startPoint x: 139, startPoint y: 418, endPoint x: 103, endPoint y: 437, distance: 40.5
click at [138, 419] on div "Cards New Card Active $19.83 ● ● ● ● 2268 My Moon X Visa® Card" at bounding box center [189, 404] width 379 height 1323
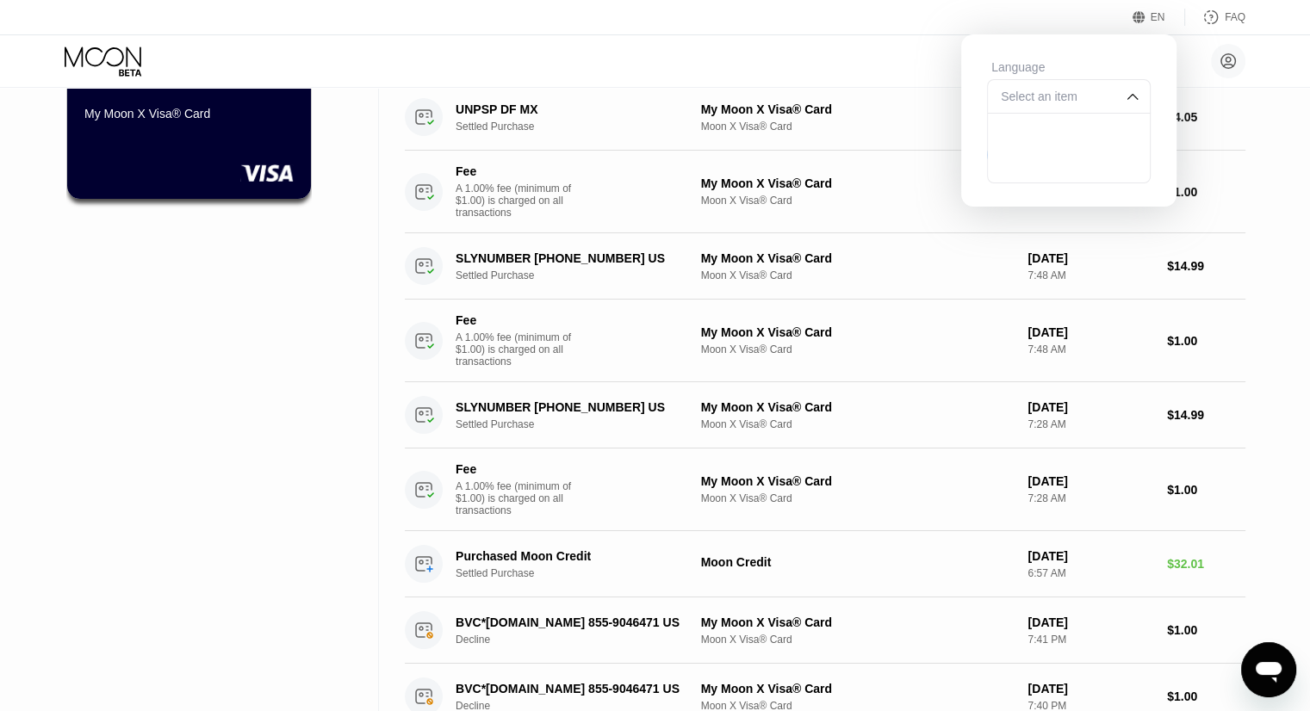
click at [164, 404] on div "Cards New Card Active $19.83 ● ● ● ● 2268 My Moon X Visa® Card" at bounding box center [189, 577] width 379 height 1323
click at [1138, 121] on div at bounding box center [1069, 131] width 162 height 34
click at [1239, 149] on div "UNPSP DF MX Settled Purchase My Moon X Visa® Card Moon X Visa® Card Aug 21, 202…" at bounding box center [825, 117] width 841 height 66
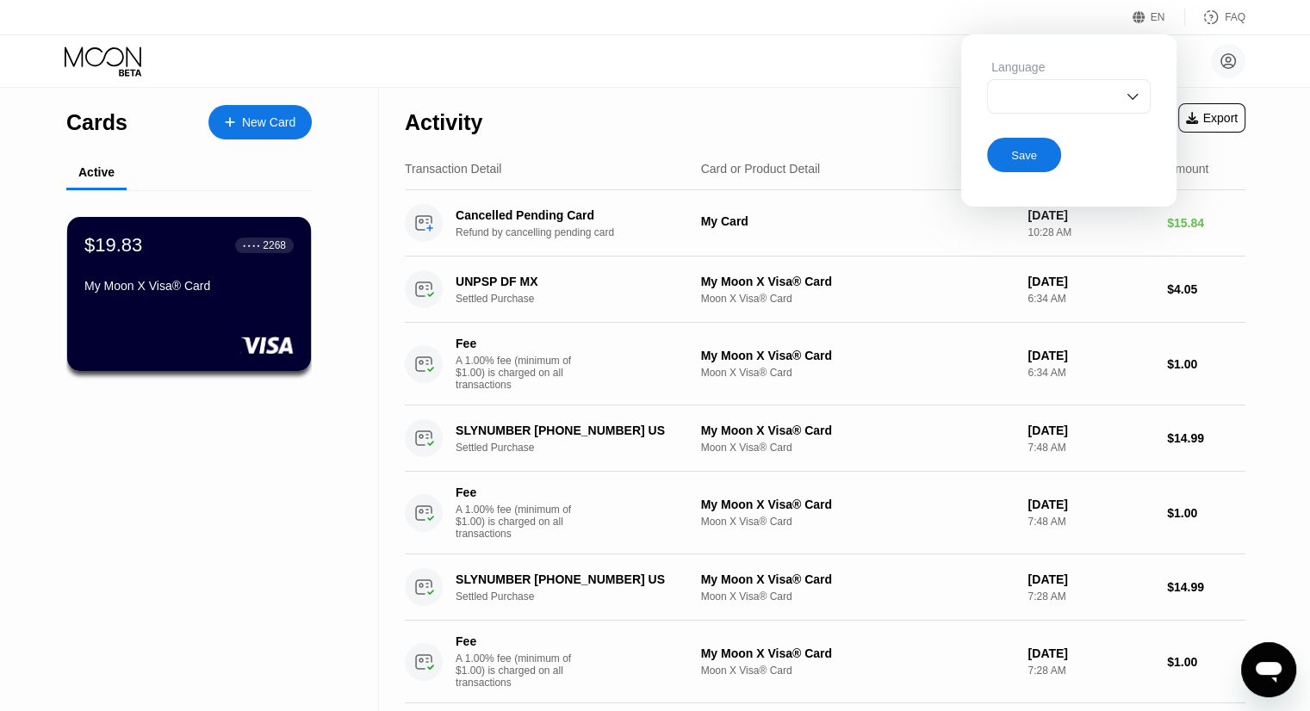
click at [1052, 29] on div "EN Language Save FAQ" at bounding box center [655, 17] width 1310 height 35
click at [1132, 9] on div "EN Language Save FAQ" at bounding box center [655, 17] width 1310 height 35
click at [1139, 11] on icon at bounding box center [1138, 17] width 13 height 13
